Goal: Task Accomplishment & Management: Manage account settings

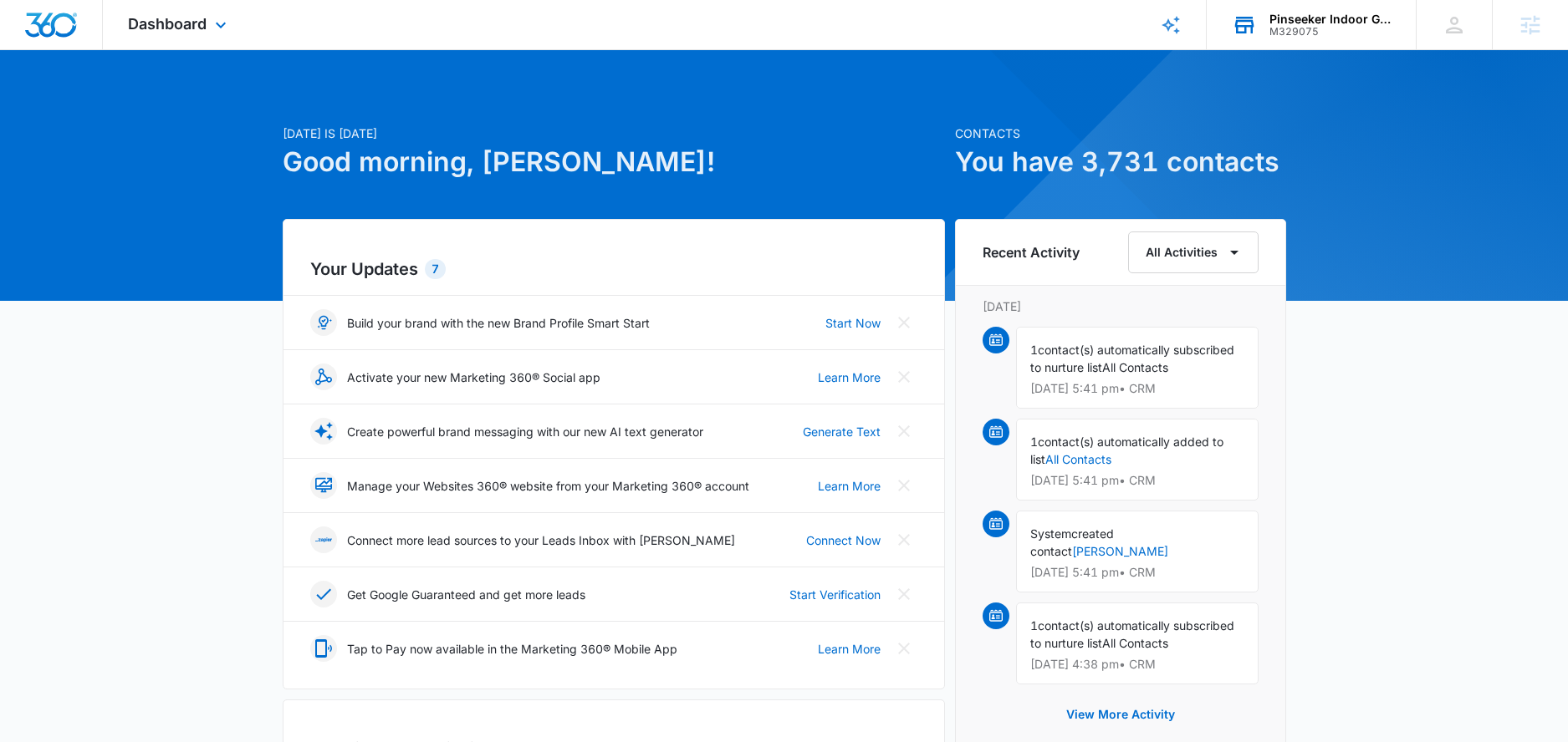
click at [1270, 42] on div "Pinseeker Indoor Golf LLC M329075 Your Accounts View All" at bounding box center [1311, 24] width 209 height 49
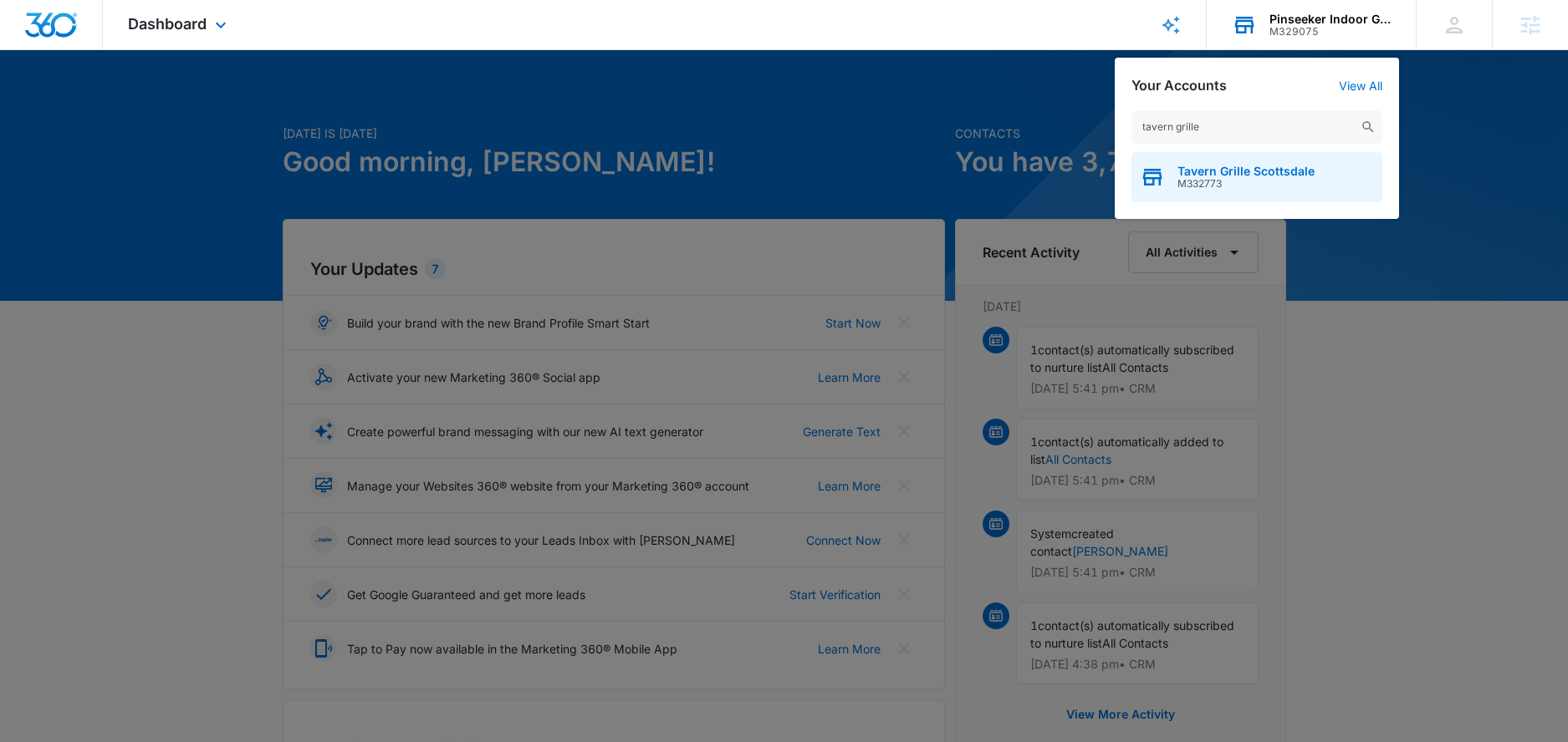
type input "tavern grille"
click at [1254, 166] on span "Tavern Grille Scottsdale" at bounding box center [1245, 171] width 137 height 13
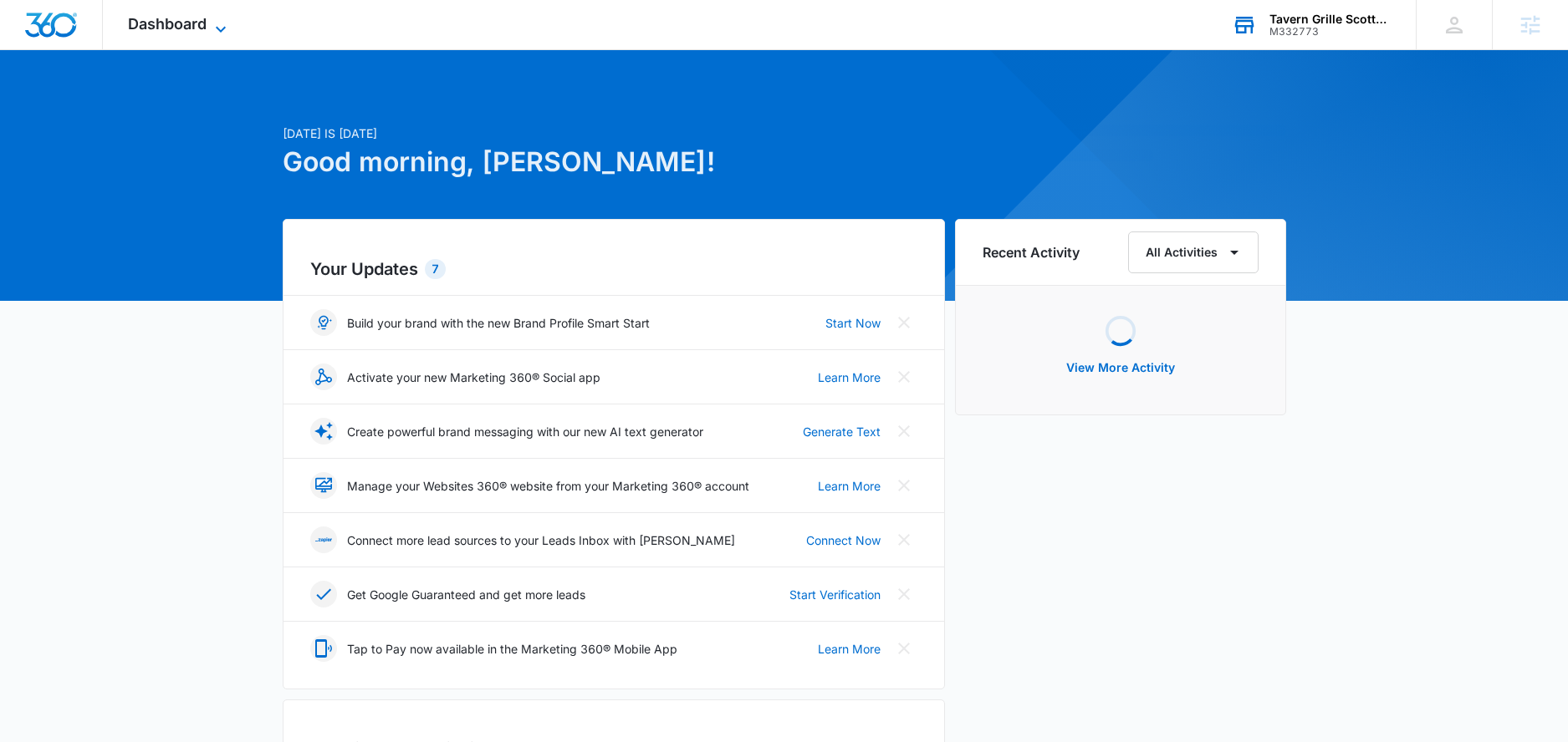
click at [211, 23] on icon at bounding box center [221, 29] width 20 height 20
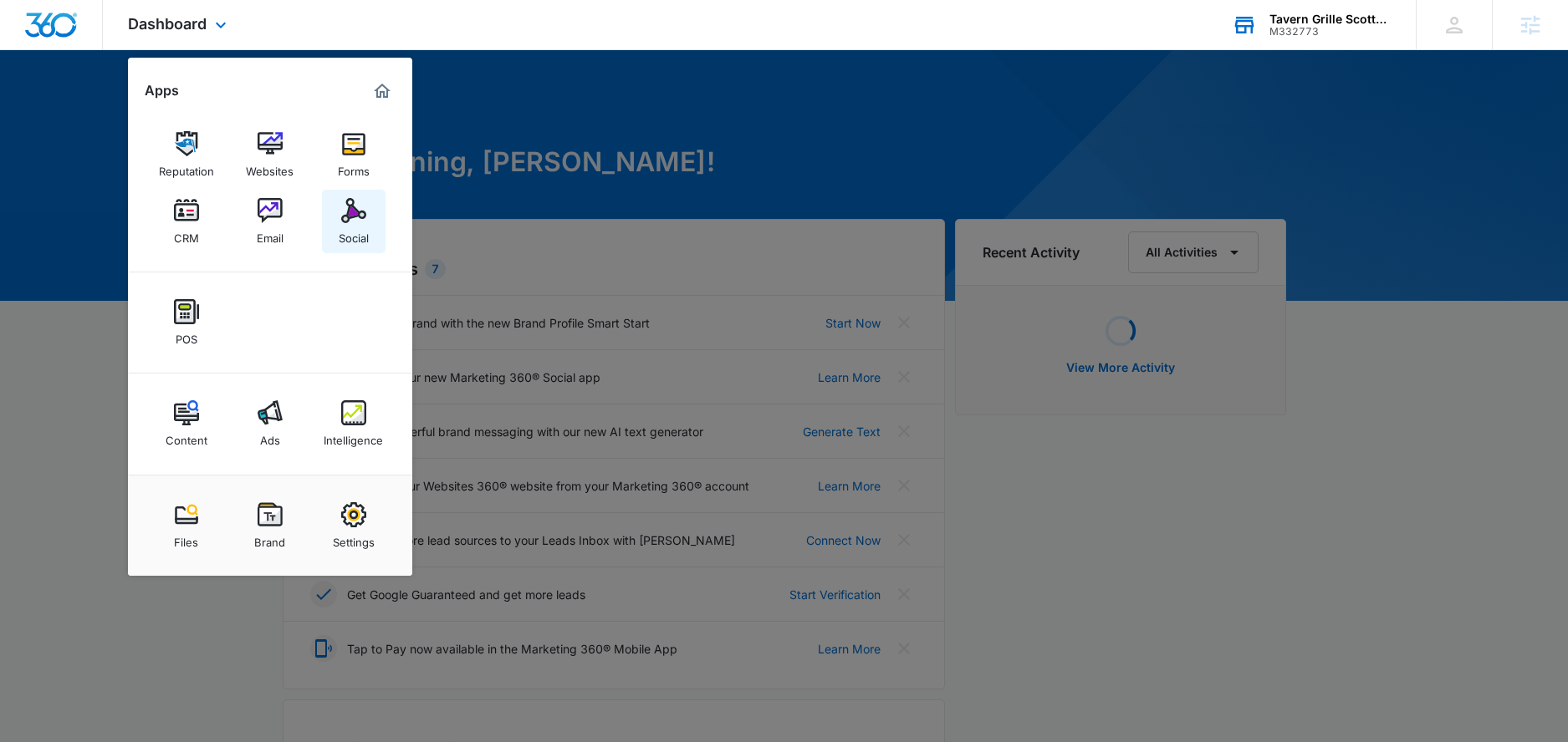
click at [356, 221] on img at bounding box center [354, 210] width 25 height 25
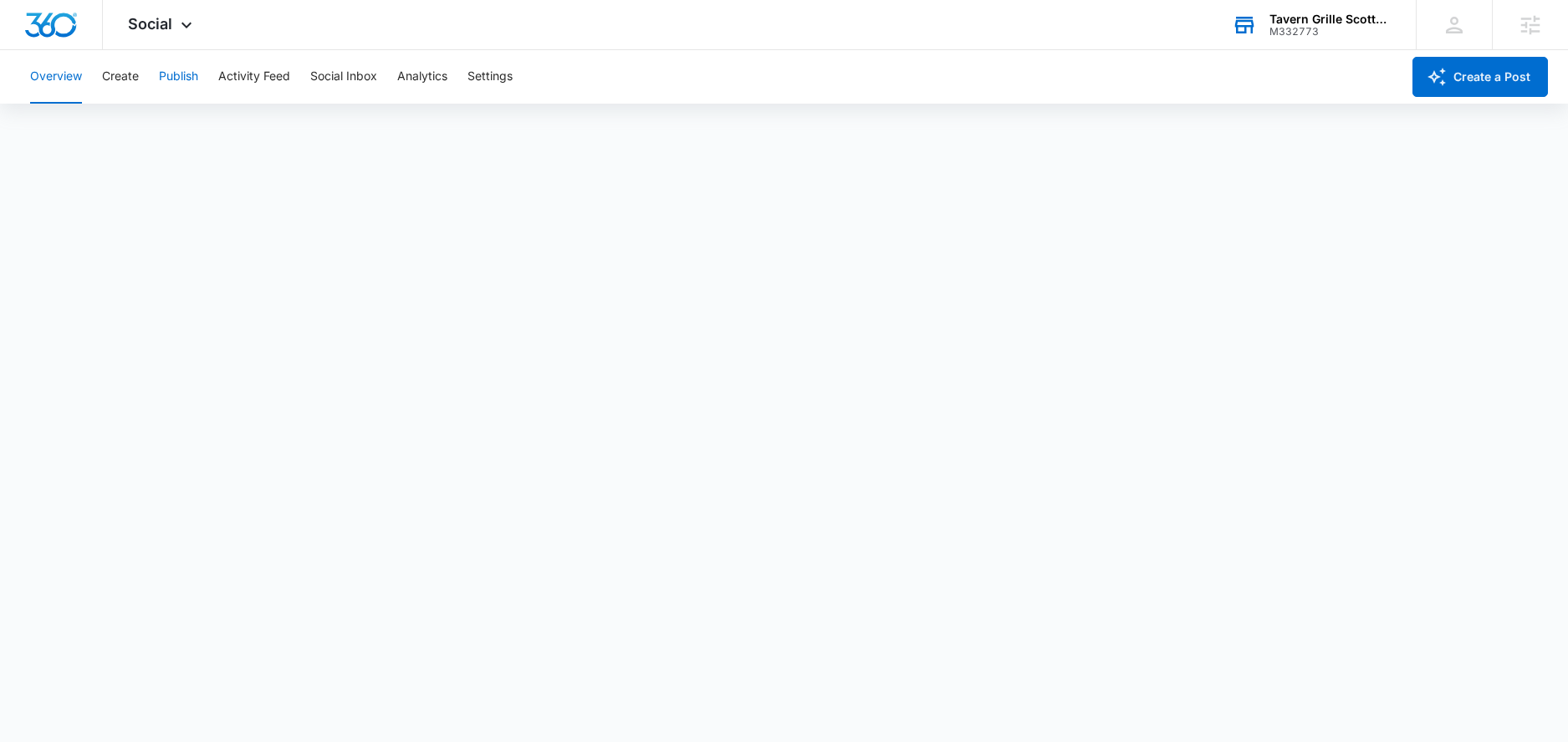
click at [159, 77] on button "Publish" at bounding box center [178, 77] width 39 height 53
click at [283, 84] on button "Activity Feed" at bounding box center [254, 77] width 72 height 53
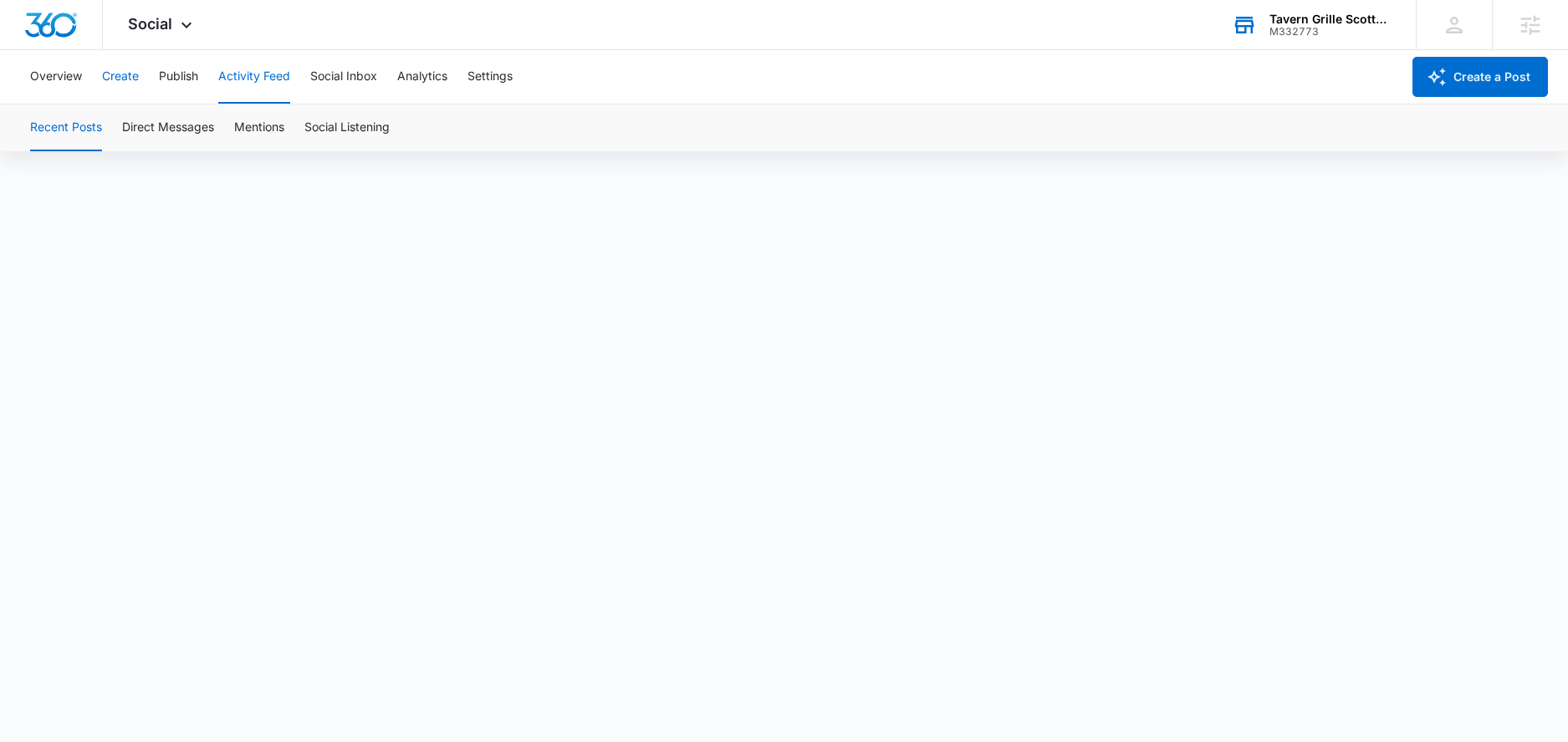
click at [117, 82] on button "Create" at bounding box center [119, 77] width 37 height 53
click at [176, 131] on button "Approvals" at bounding box center [163, 127] width 56 height 47
